Goal: Information Seeking & Learning: Learn about a topic

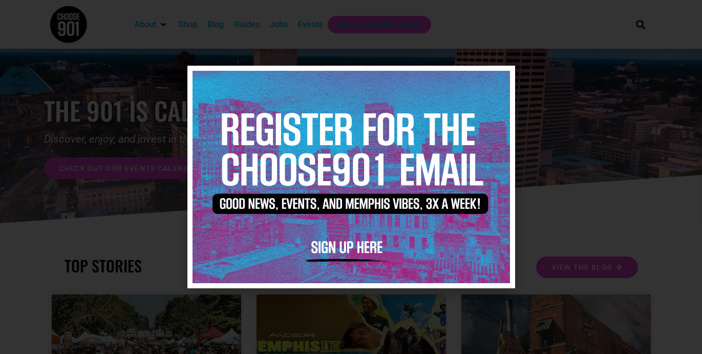
click at [503, 77] on icon "Close" at bounding box center [502, 80] width 8 height 8
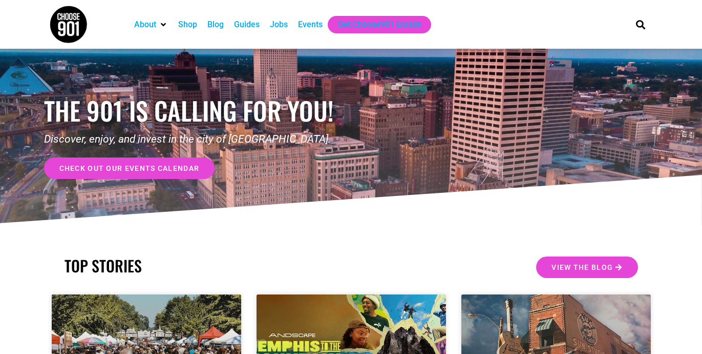
click at [279, 24] on div "Jobs" at bounding box center [279, 24] width 18 height 12
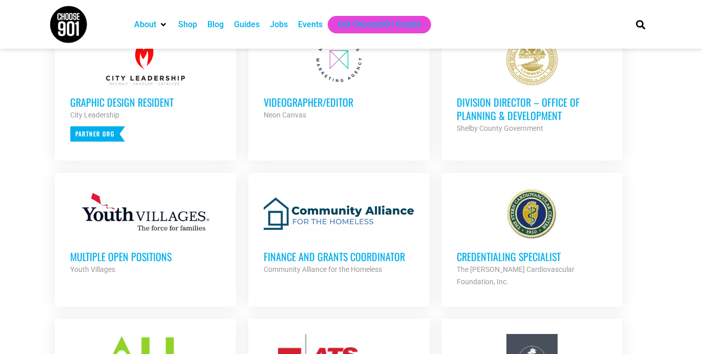
scroll to position [451, 0]
click at [492, 112] on h3 "Division Director – Office of Planning & Development" at bounding box center [532, 109] width 151 height 27
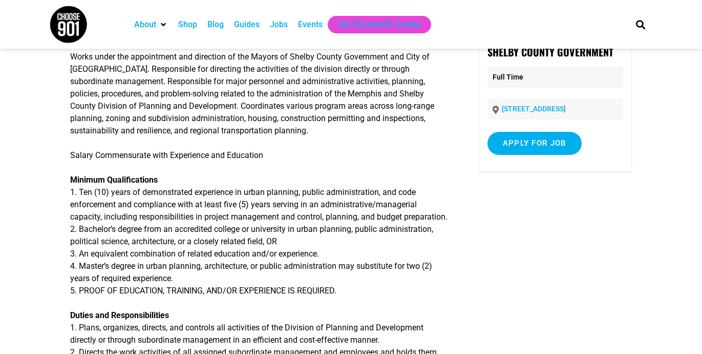
scroll to position [80, 0]
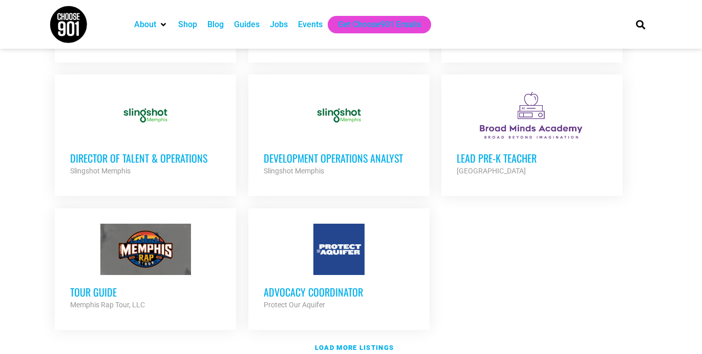
scroll to position [1152, 0]
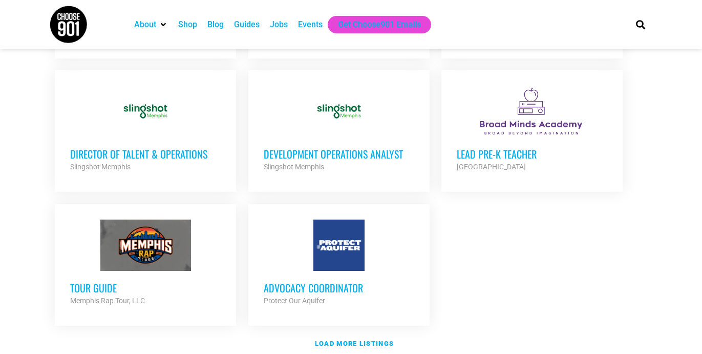
click at [329, 234] on div at bounding box center [339, 244] width 151 height 51
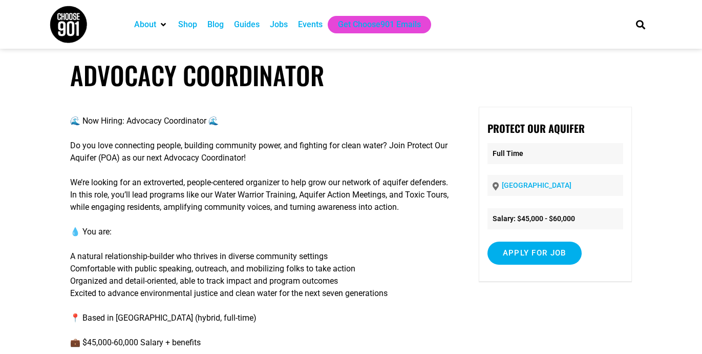
scroll to position [6, 0]
